Goal: Feedback & Contribution: Leave review/rating

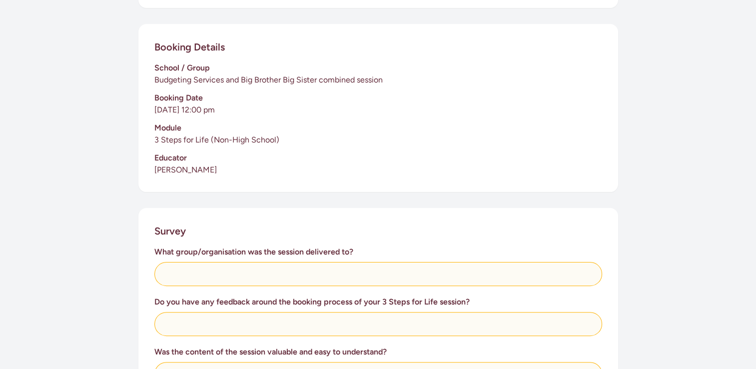
scroll to position [150, 0]
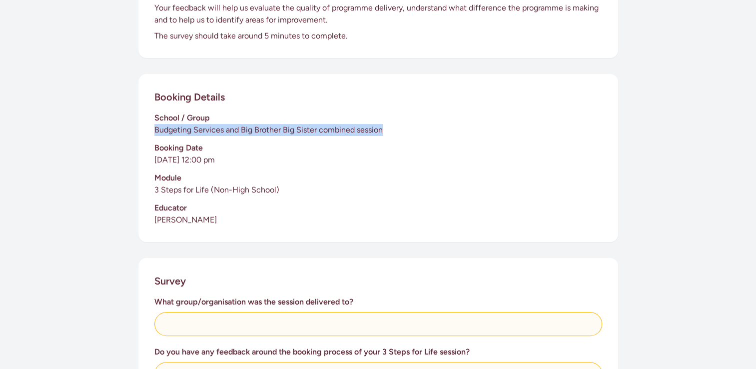
drag, startPoint x: 152, startPoint y: 127, endPoint x: 385, endPoint y: 135, distance: 233.0
click at [385, 135] on div "Booking Details School / Group Budgeting Services and Big Brother Big Sister co…" at bounding box center [378, 158] width 480 height 168
drag, startPoint x: 385, startPoint y: 135, endPoint x: 375, endPoint y: 133, distance: 9.7
copy p "Budgeting Services and Big Brother Big Sister combined session"
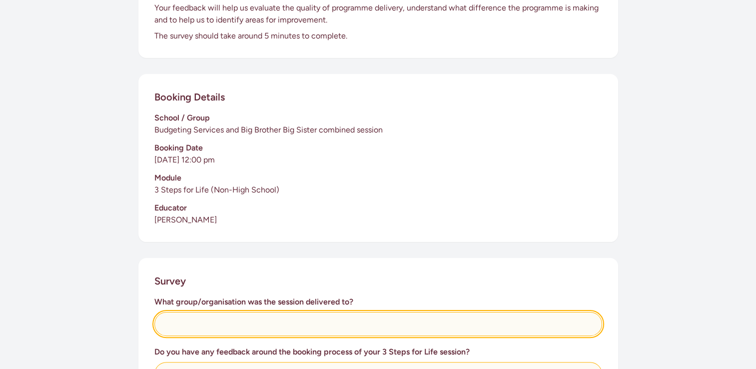
click at [213, 327] on input "text" at bounding box center [378, 324] width 448 height 24
paste input "Budgeting Services and Big Brother Big Sister combined session"
type input "Budgeting Services and Big Brother Big Sister combined session"
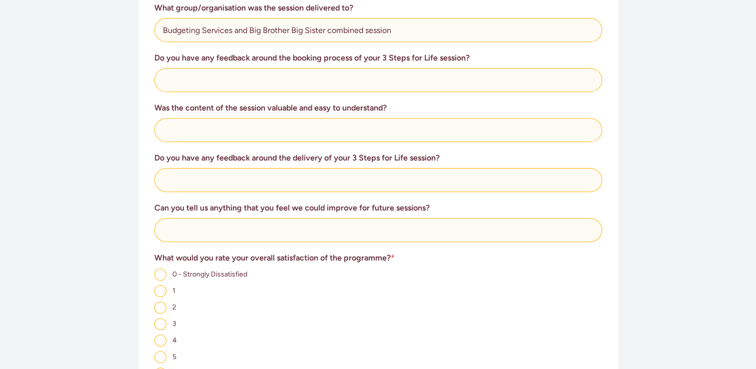
scroll to position [450, 0]
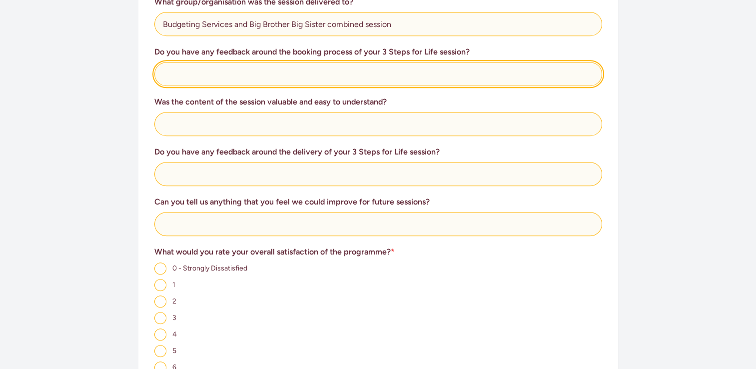
click at [193, 75] on input "text" at bounding box center [378, 74] width 448 height 24
type input "It was easy to book and arrange."
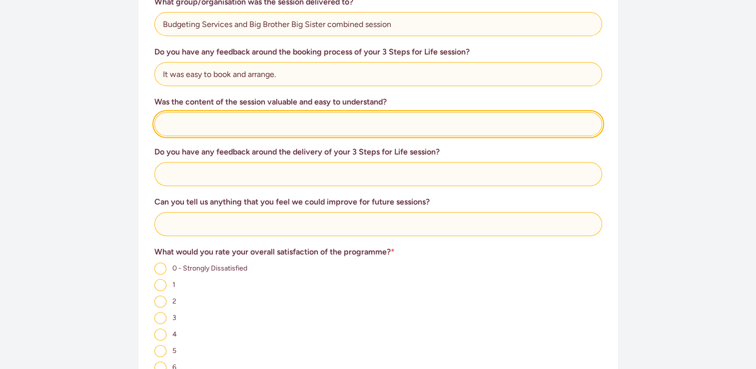
click at [230, 132] on input "text" at bounding box center [378, 124] width 448 height 24
click at [306, 124] on input "text" at bounding box center [378, 124] width 448 height 24
type input "Yes"
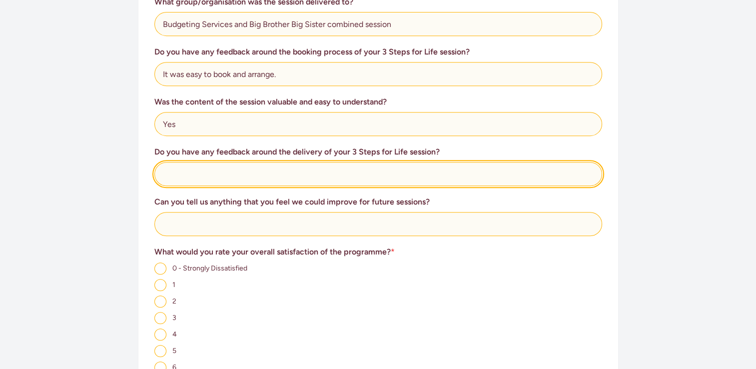
click at [290, 176] on input "text" at bounding box center [378, 174] width 448 height 24
type input "We were very happy with the delivery."
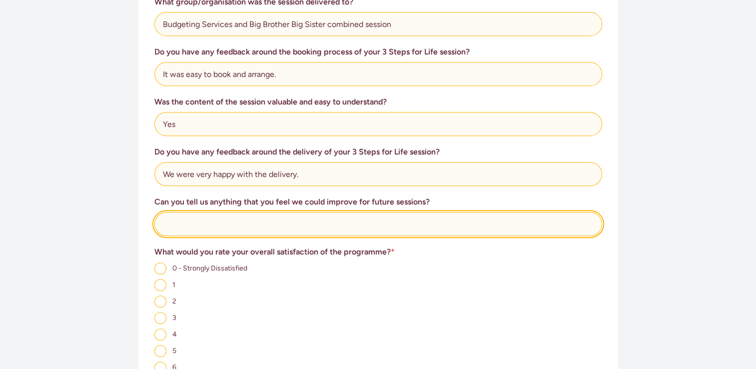
click at [251, 227] on input "text" at bounding box center [378, 224] width 448 height 24
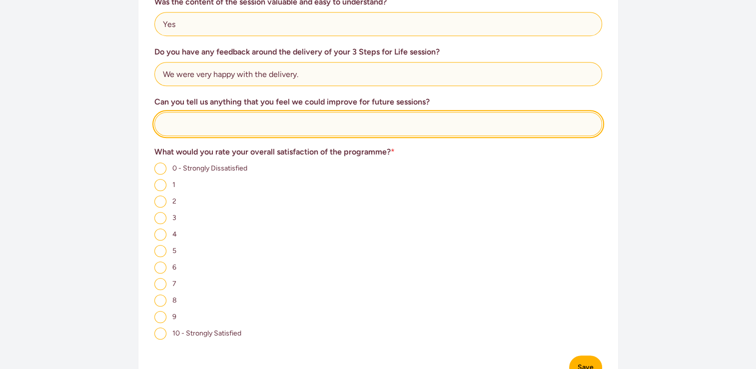
scroll to position [600, 0]
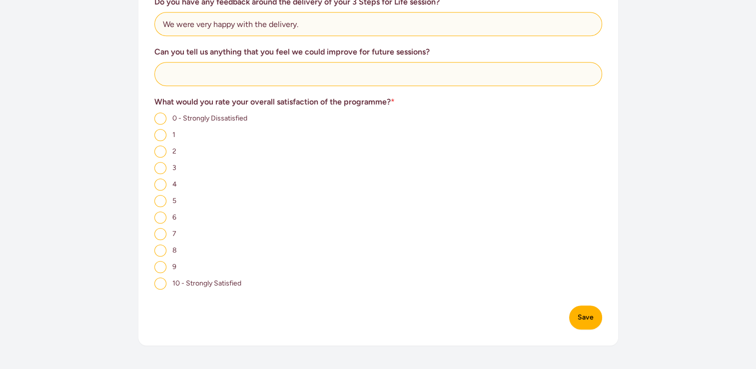
click at [164, 269] on input "9" at bounding box center [160, 267] width 12 height 12
radio input "true"
click at [583, 322] on button "Save" at bounding box center [585, 317] width 33 height 24
